Goal: Find specific page/section: Find specific page/section

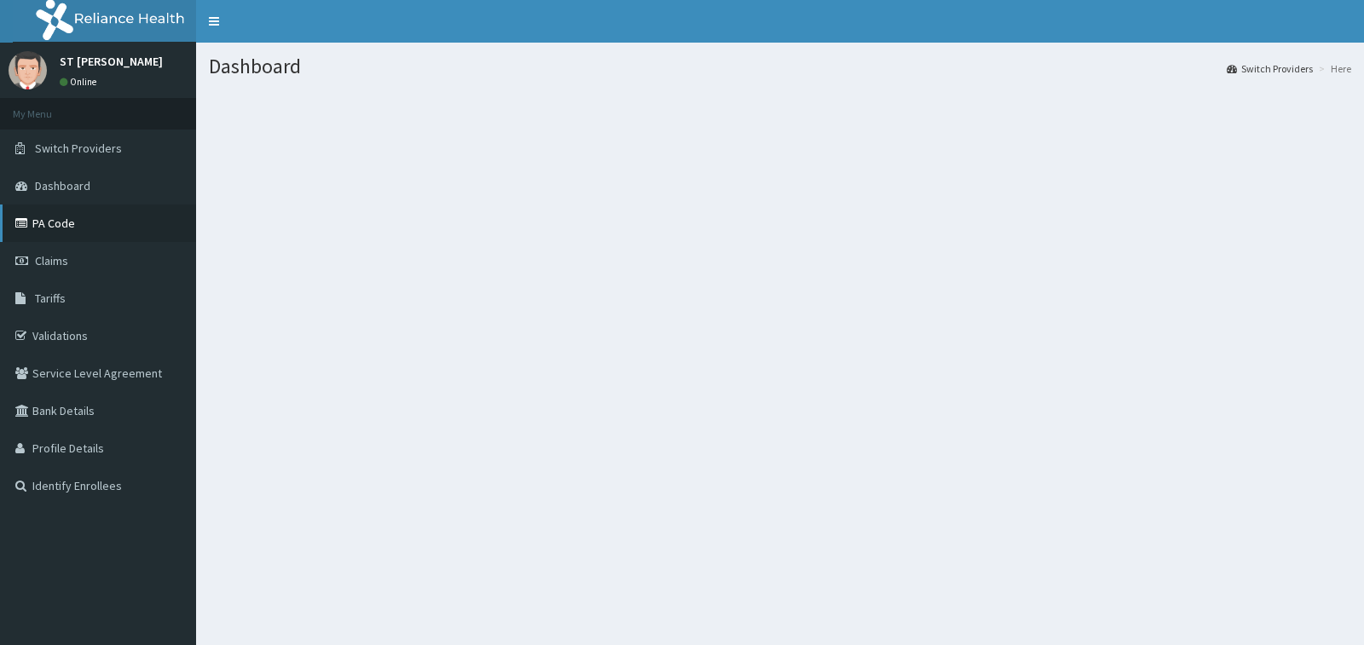
click at [58, 226] on link "PA Code" at bounding box center [98, 224] width 196 height 38
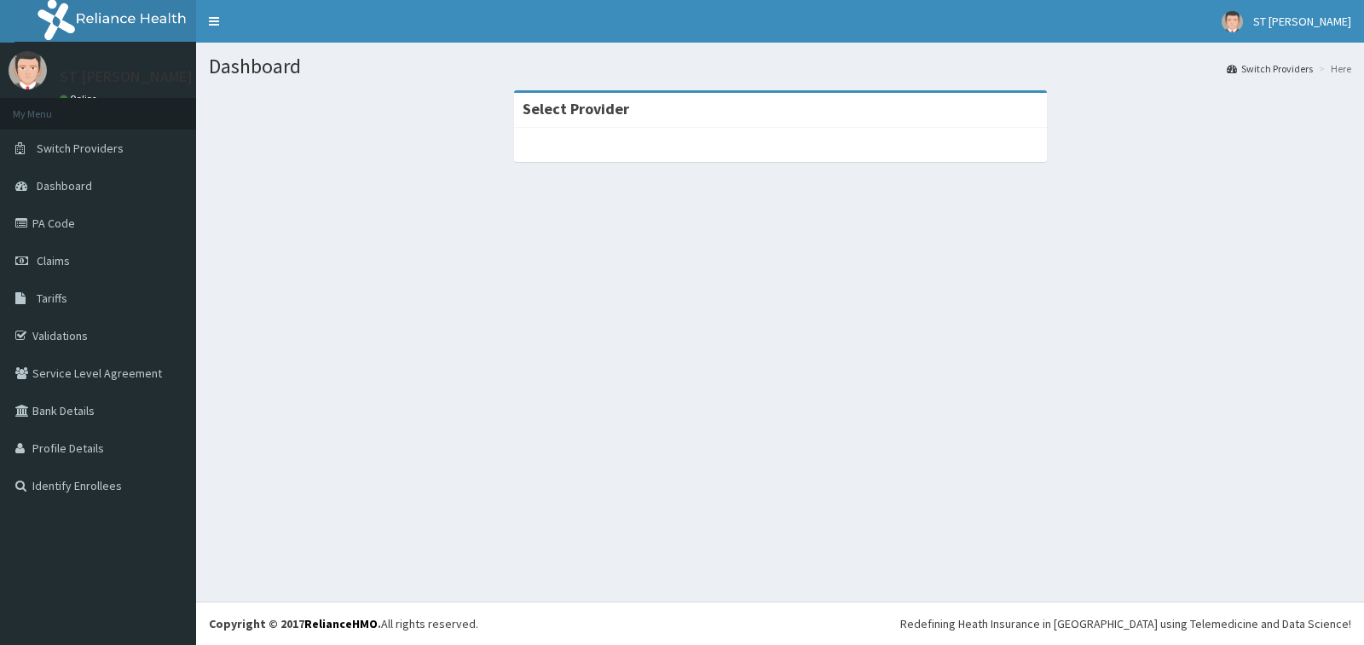
click at [614, 144] on div at bounding box center [780, 145] width 533 height 34
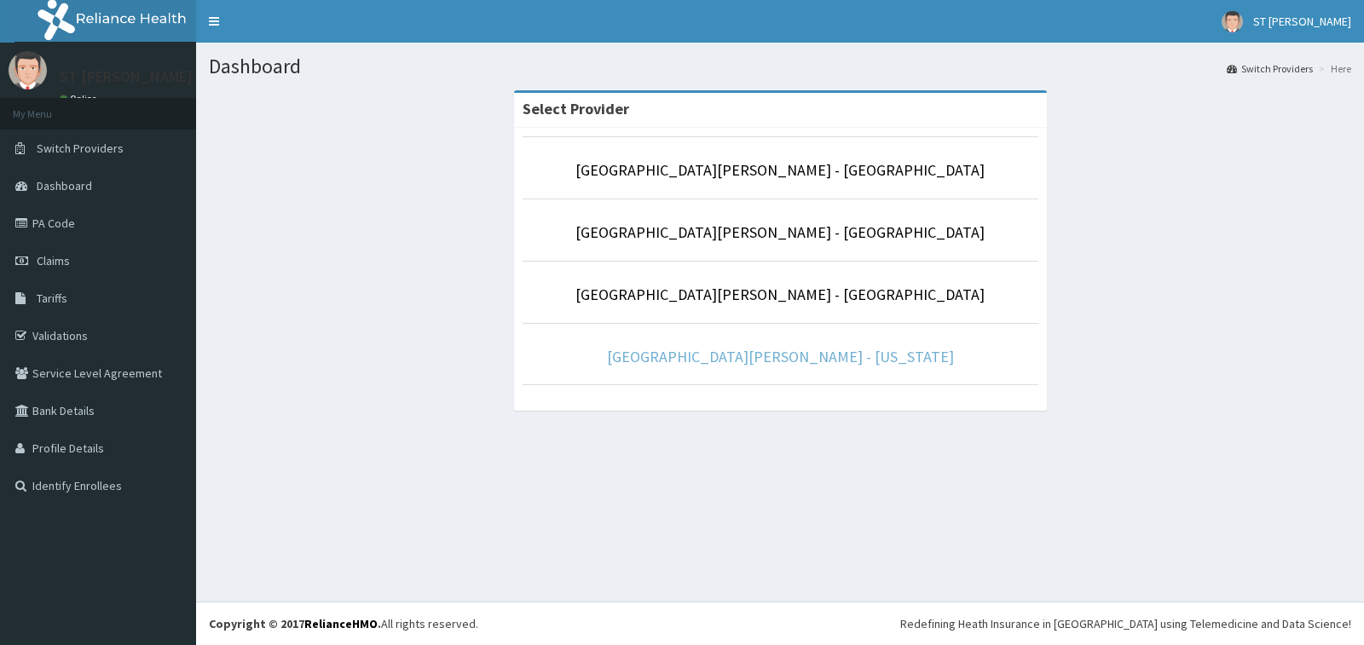
click at [852, 352] on link "[GEOGRAPHIC_DATA][PERSON_NAME] - [US_STATE]" at bounding box center [780, 357] width 347 height 20
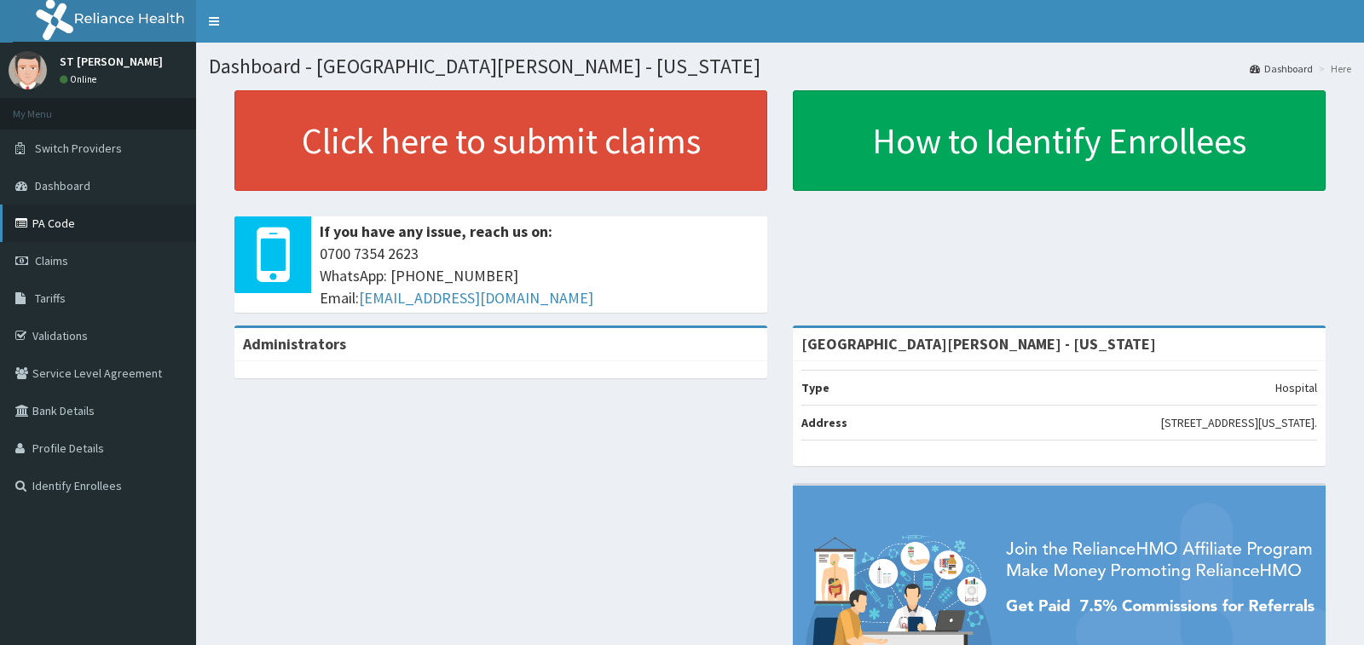
click at [15, 215] on link "PA Code" at bounding box center [98, 224] width 196 height 38
